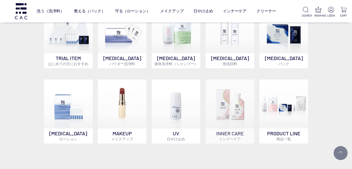
scroll to position [224, 0]
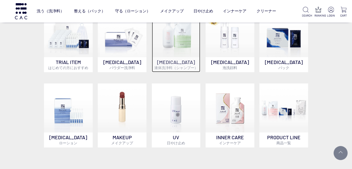
click at [172, 51] on img at bounding box center [176, 32] width 48 height 48
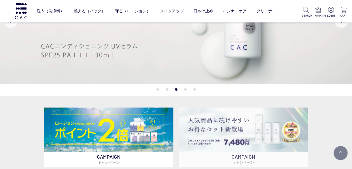
scroll to position [112, 0]
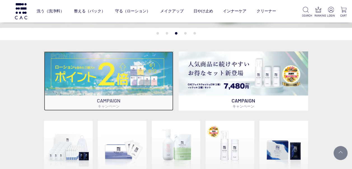
click at [111, 76] on img at bounding box center [108, 73] width 129 height 44
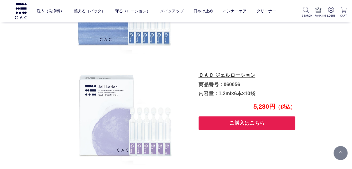
scroll to position [417, 0]
